Goal: Information Seeking & Learning: Learn about a topic

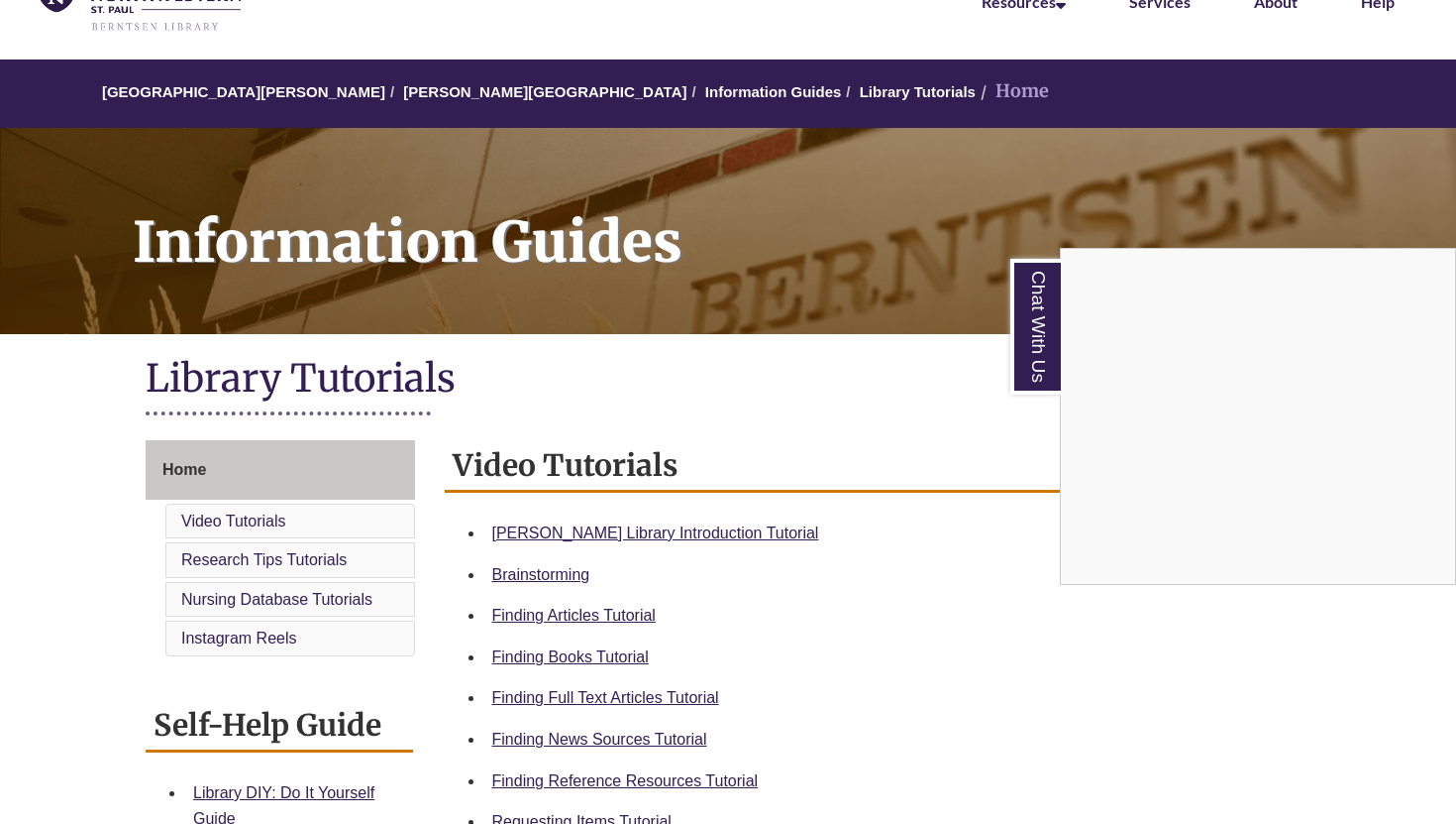
scroll to position [122, 0]
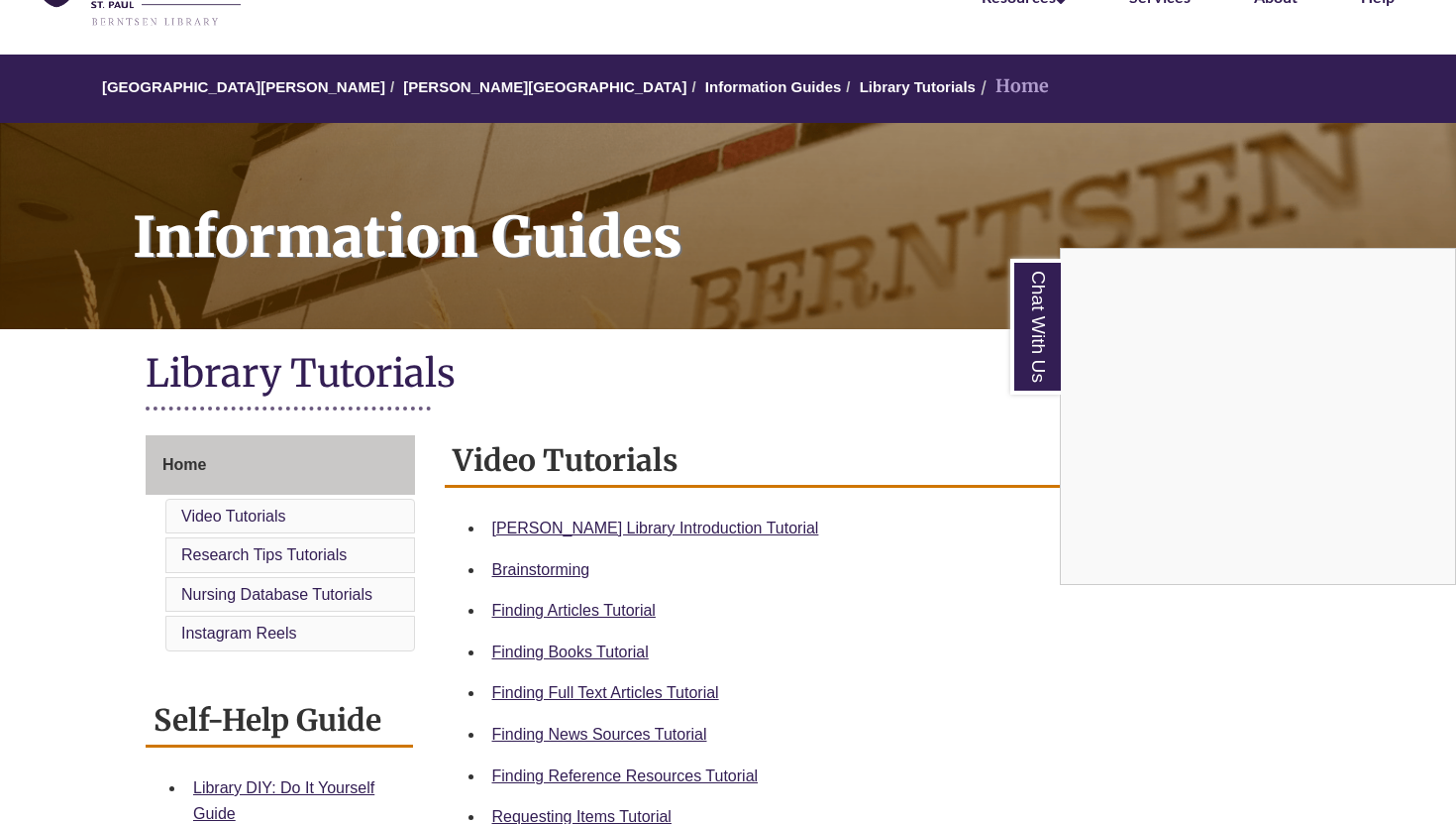
click at [364, 519] on div "Chat With Us" at bounding box center [728, 412] width 1456 height 824
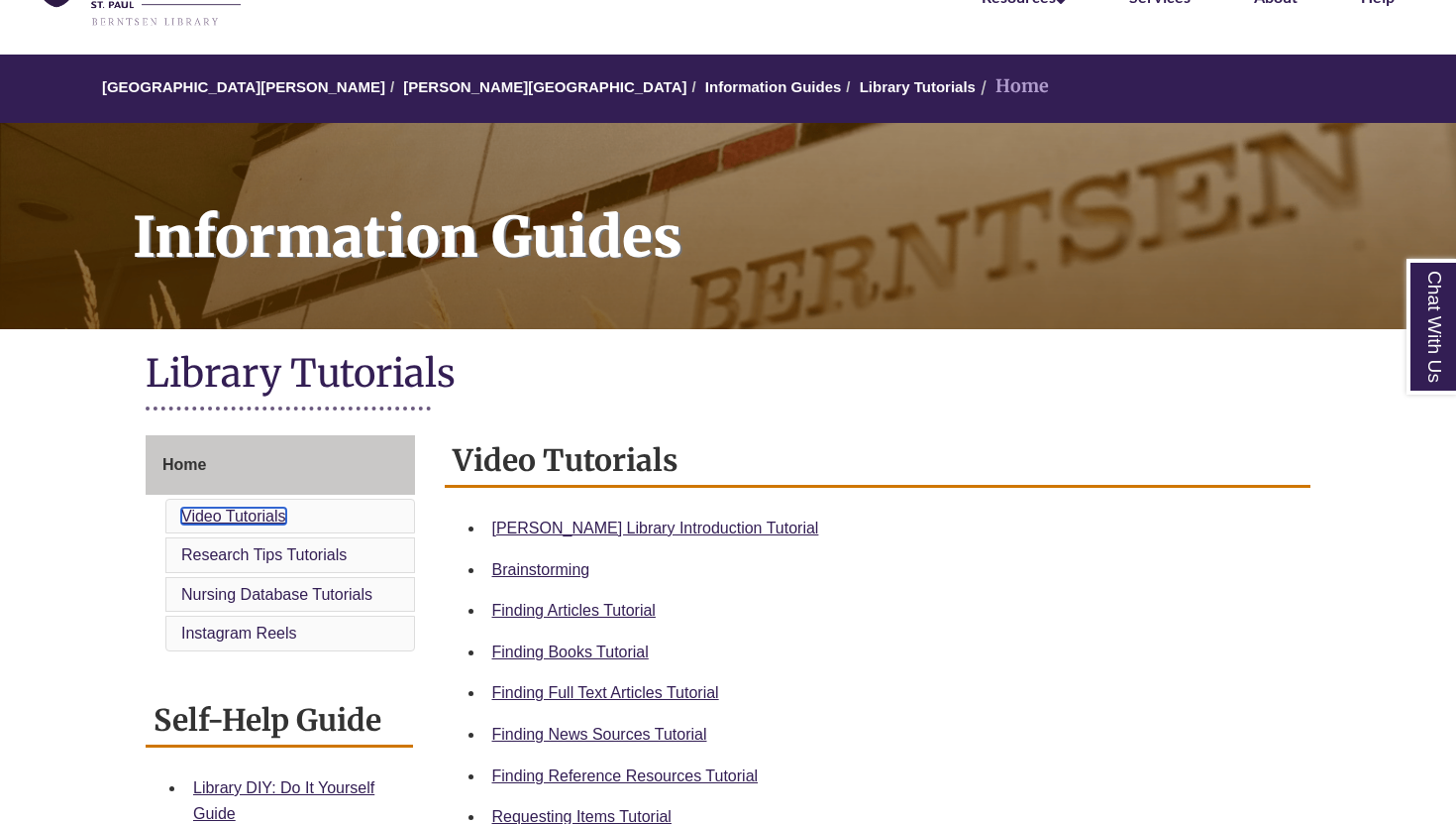
click at [267, 518] on link "Video Tutorials" at bounding box center [234, 516] width 105 height 17
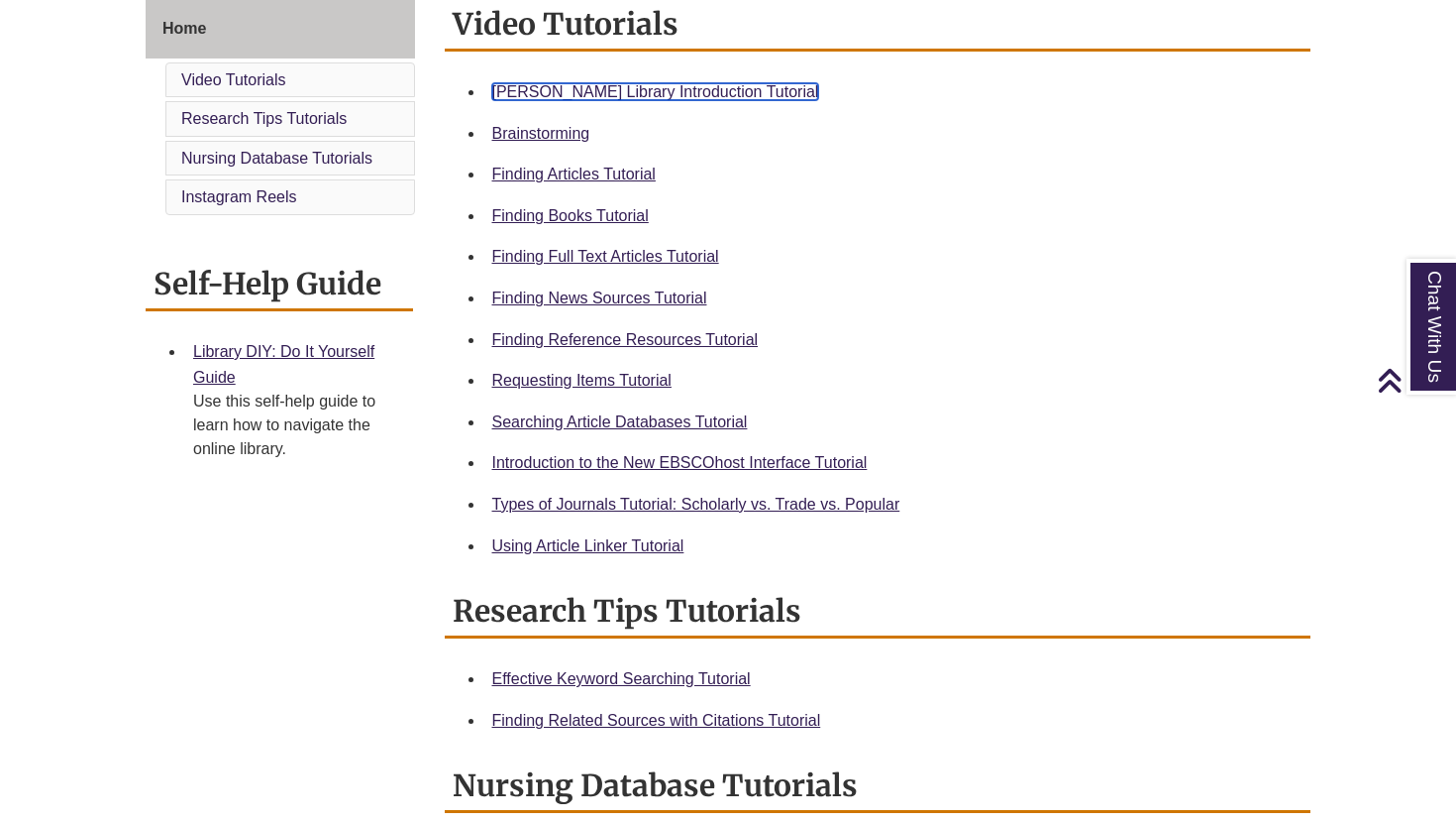
click at [599, 90] on link "[PERSON_NAME] Library Introduction Tutorial" at bounding box center [656, 91] width 327 height 17
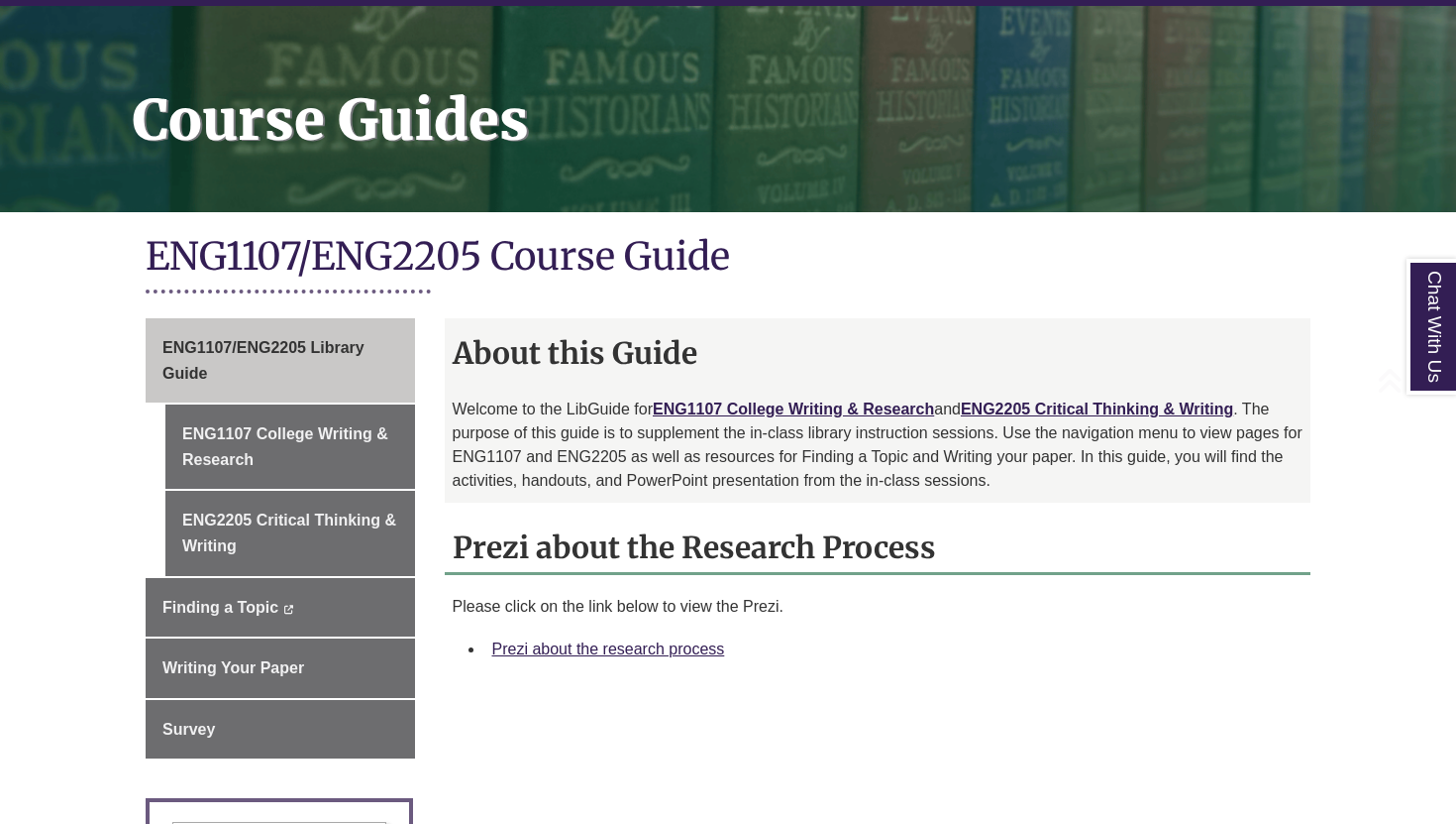
scroll to position [251, 0]
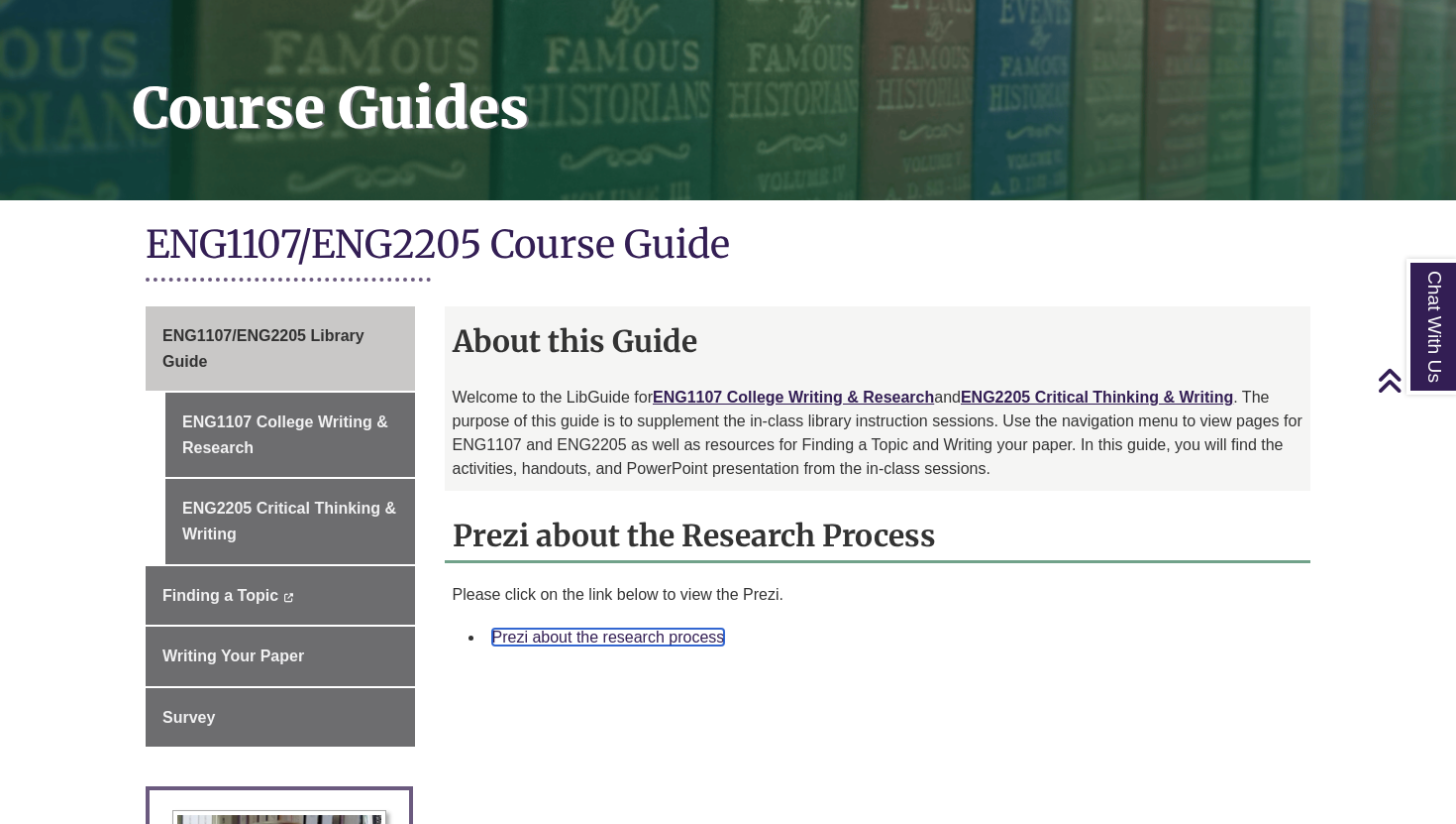
click at [618, 640] on link "Prezi about the research process" at bounding box center [609, 637] width 233 height 17
